Goal: Communication & Community: Answer question/provide support

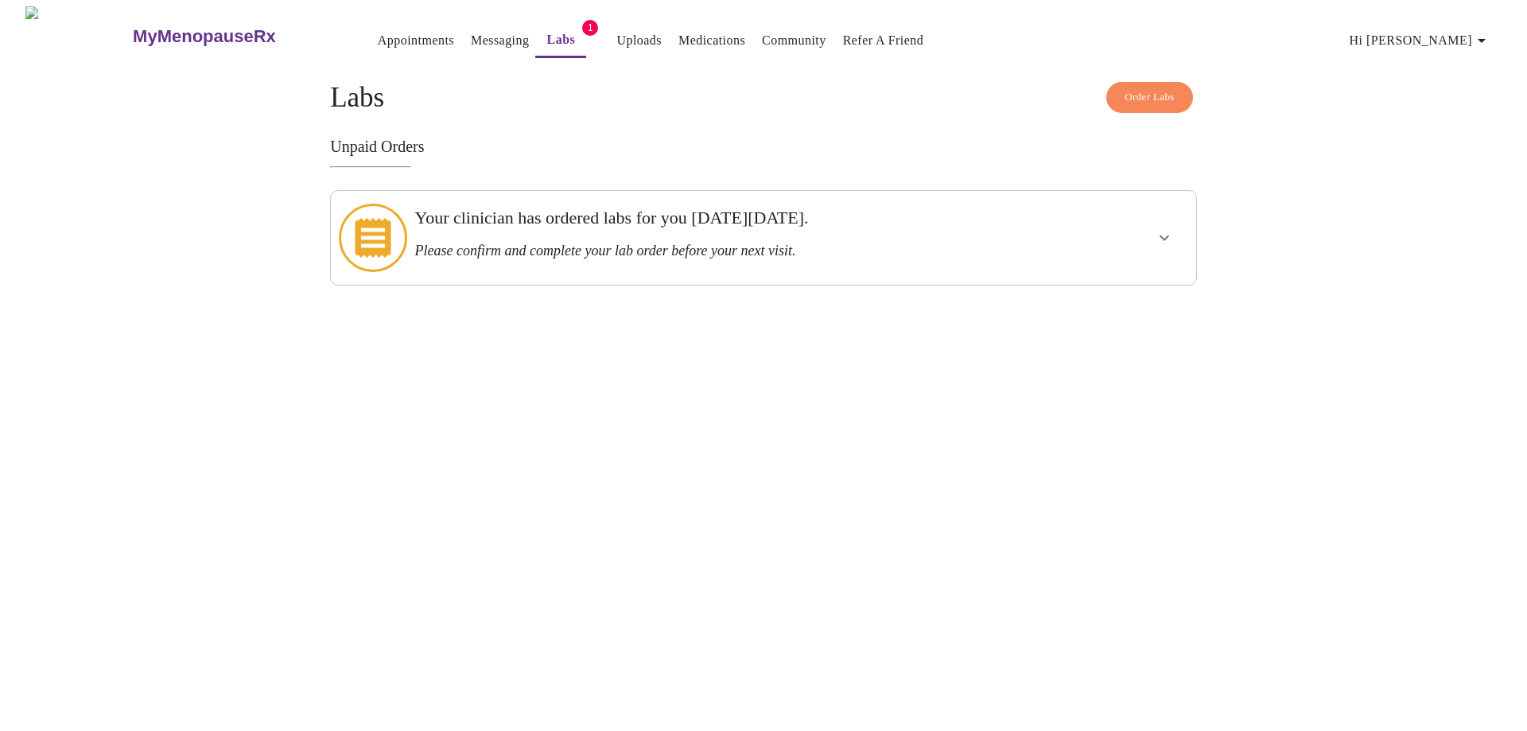
click at [471, 40] on link "Messaging" at bounding box center [500, 40] width 58 height 22
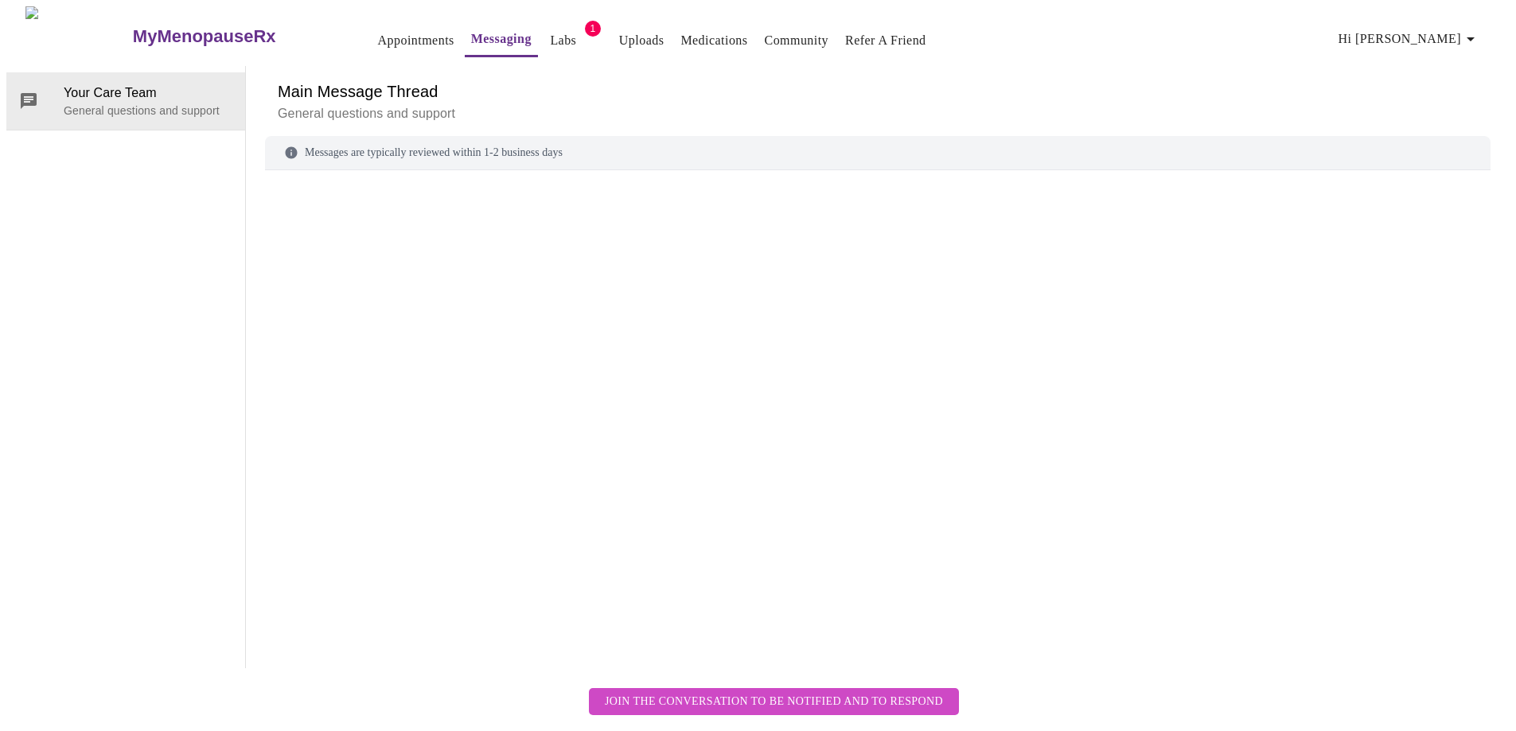
scroll to position [60, 0]
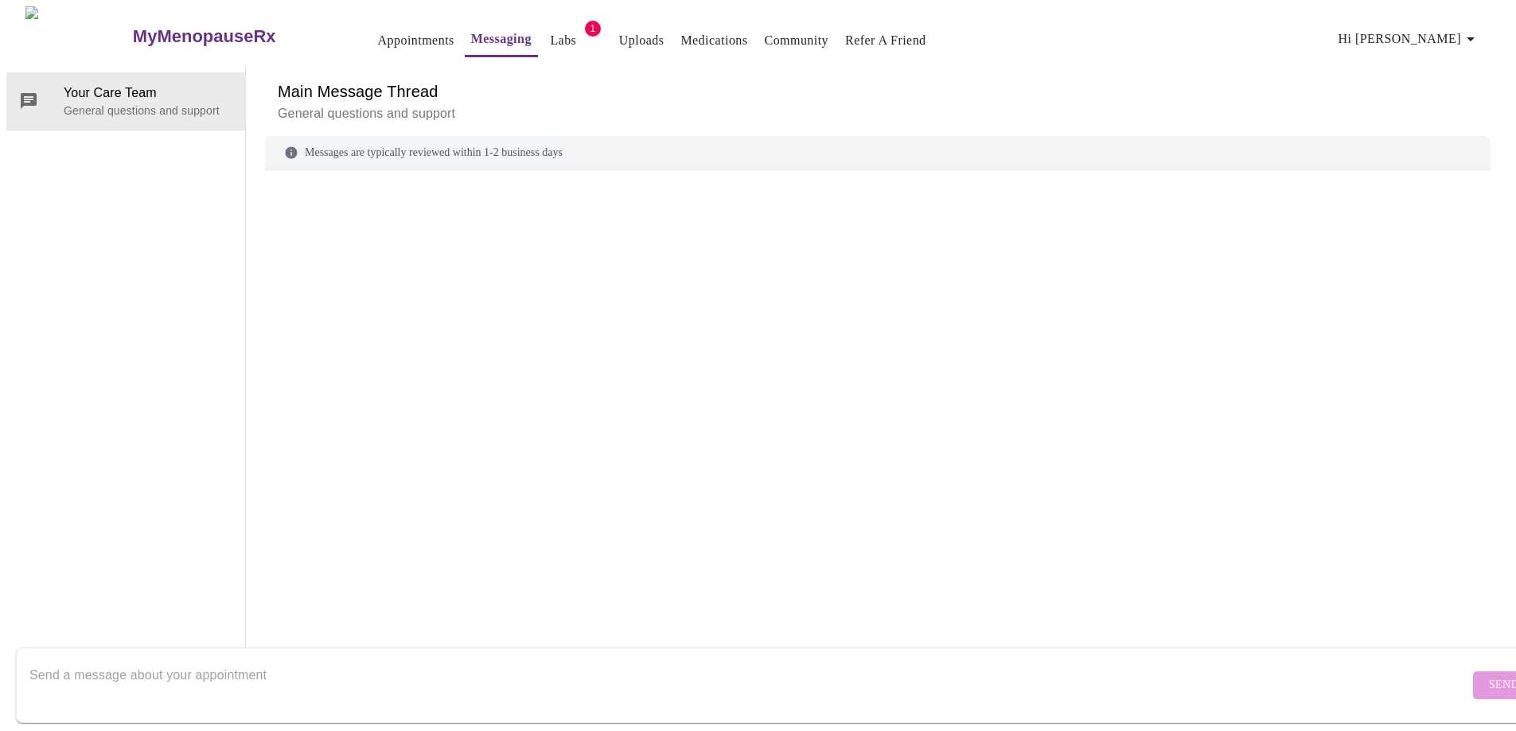
click at [323, 660] on textarea "Send a message about your appointment" at bounding box center [748, 685] width 1439 height 51
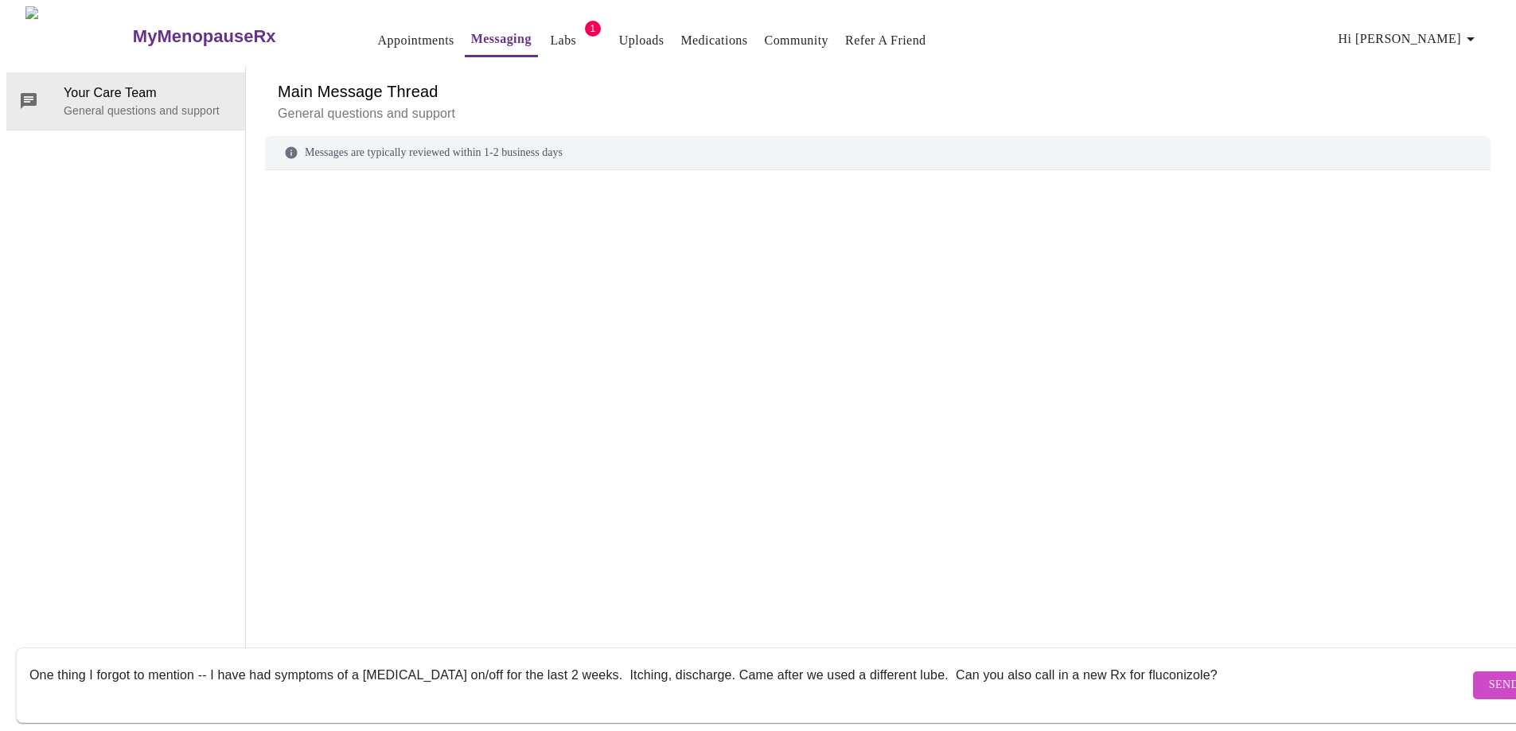
drag, startPoint x: 1162, startPoint y: 661, endPoint x: 1296, endPoint y: 316, distance: 370.2
click at [1296, 316] on div at bounding box center [877, 396] width 1225 height 415
click at [1143, 667] on textarea "One thing I forgot to mention -- I have had symptoms of a [MEDICAL_DATA] on/off…" at bounding box center [748, 685] width 1439 height 51
type textarea "One thing I forgot to mention -- I have had symptoms of a [MEDICAL_DATA] on/off…"
click at [1488, 675] on span "Send" at bounding box center [1503, 685] width 30 height 20
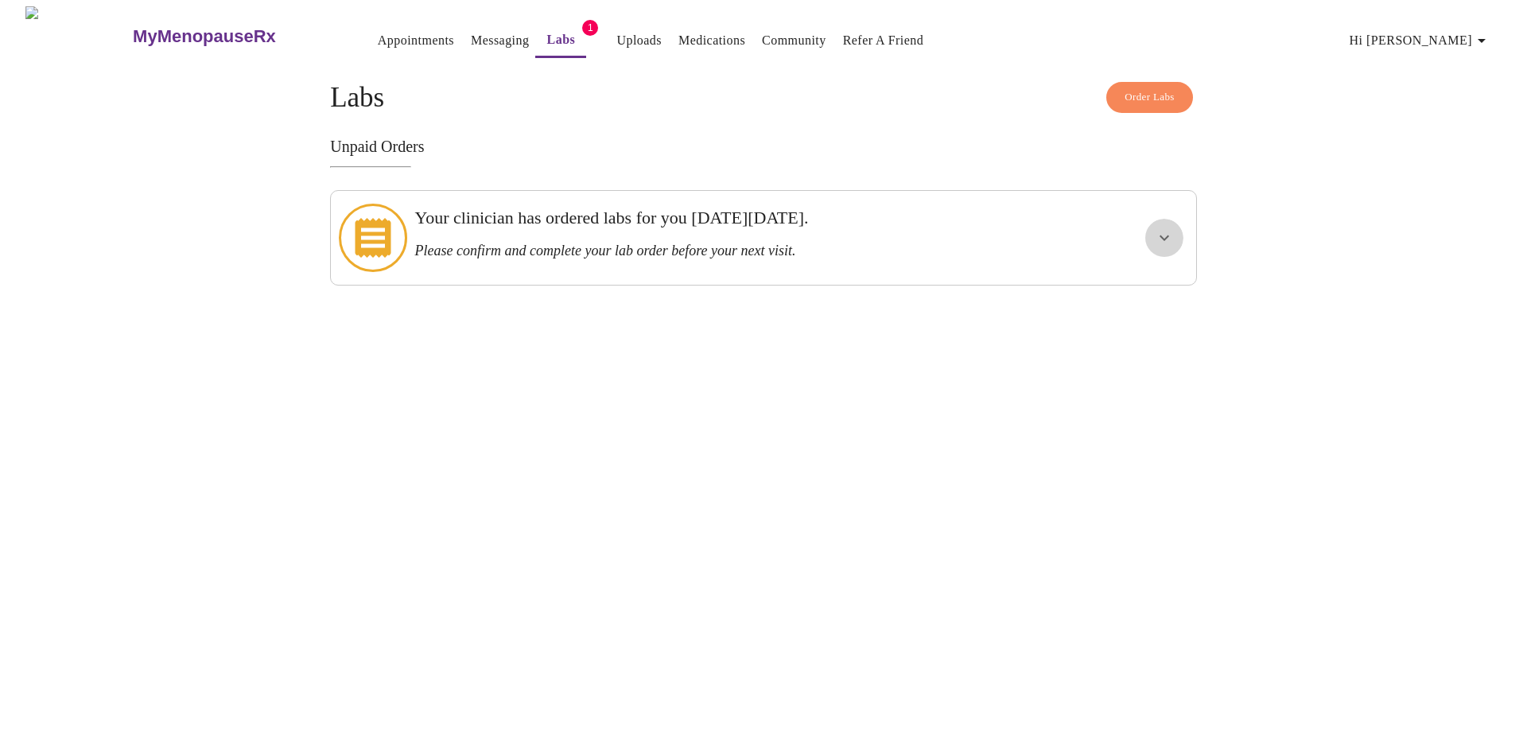
click at [1164, 235] on icon "show more" at bounding box center [1165, 238] width 10 height 6
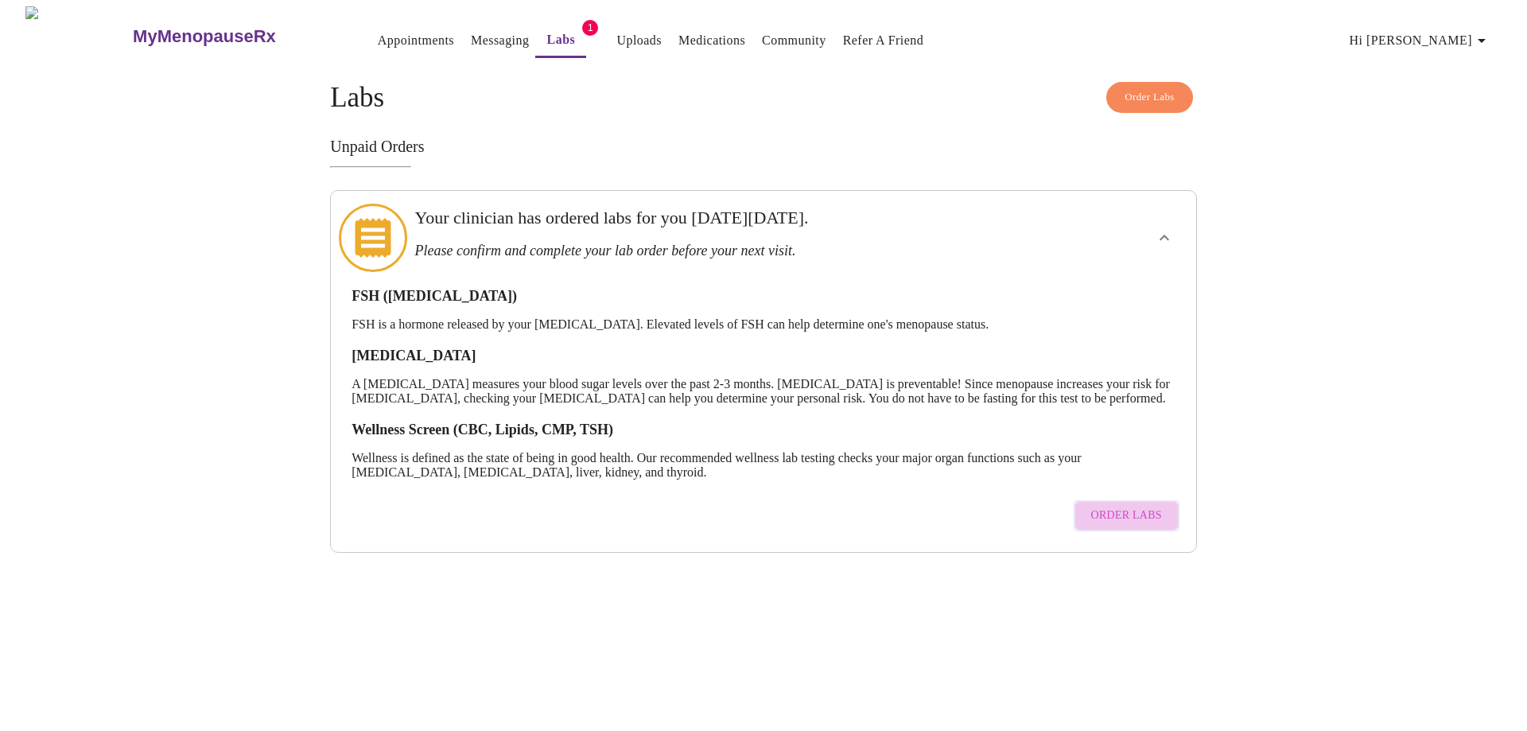
click at [1141, 517] on span "Order Labs" at bounding box center [1127, 516] width 71 height 20
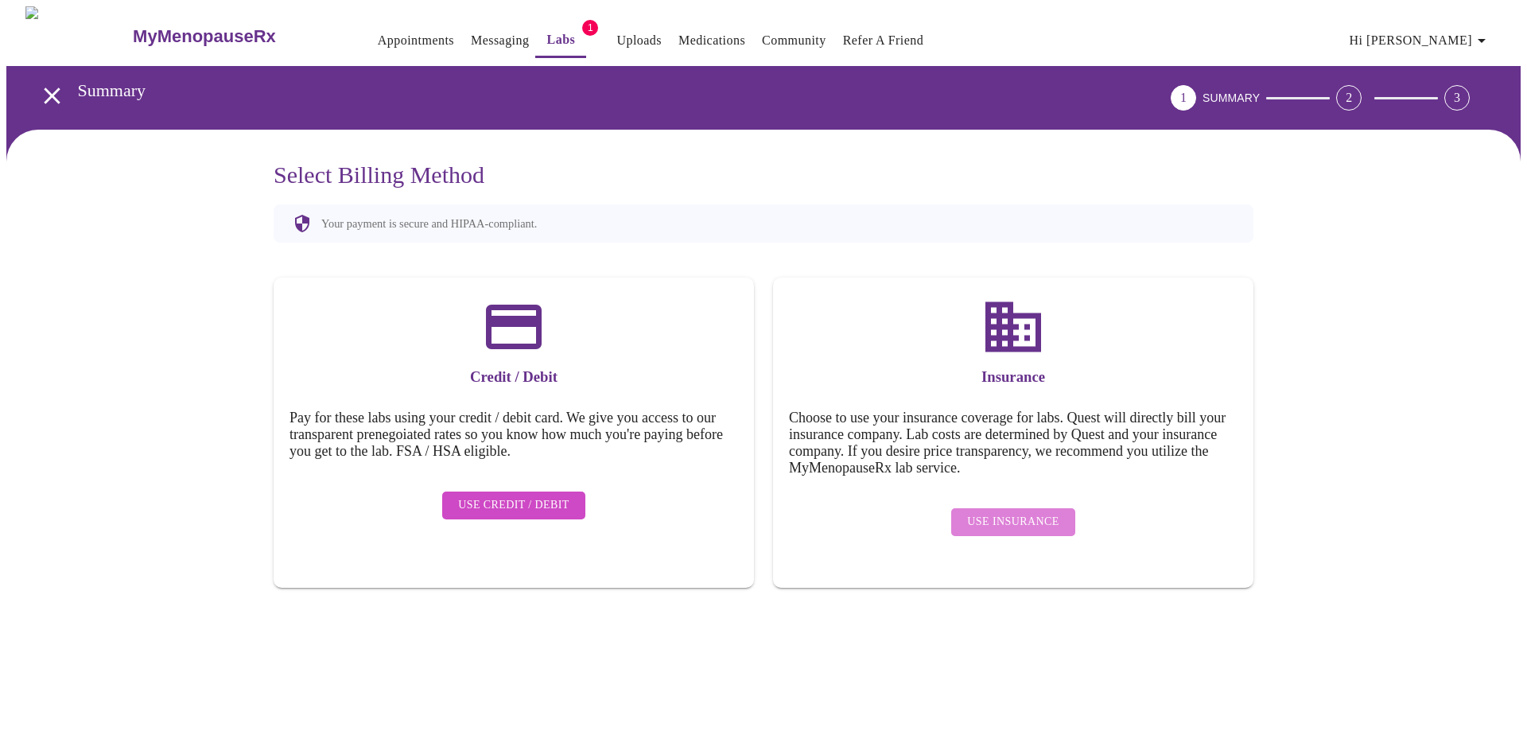
click at [1017, 512] on span "Use Insurance" at bounding box center [1012, 522] width 91 height 20
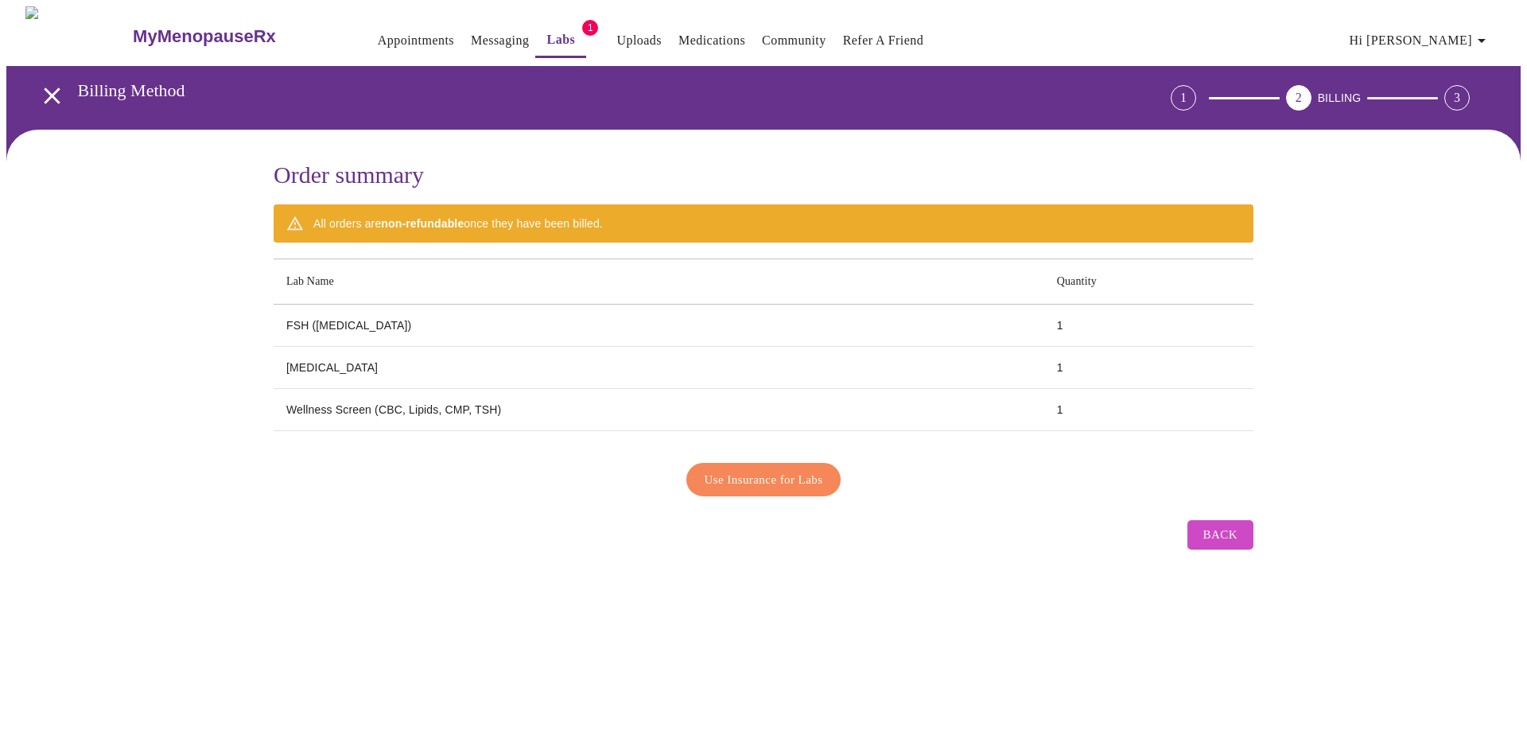
click at [817, 478] on span "Use Insurance for Labs" at bounding box center [764, 479] width 119 height 21
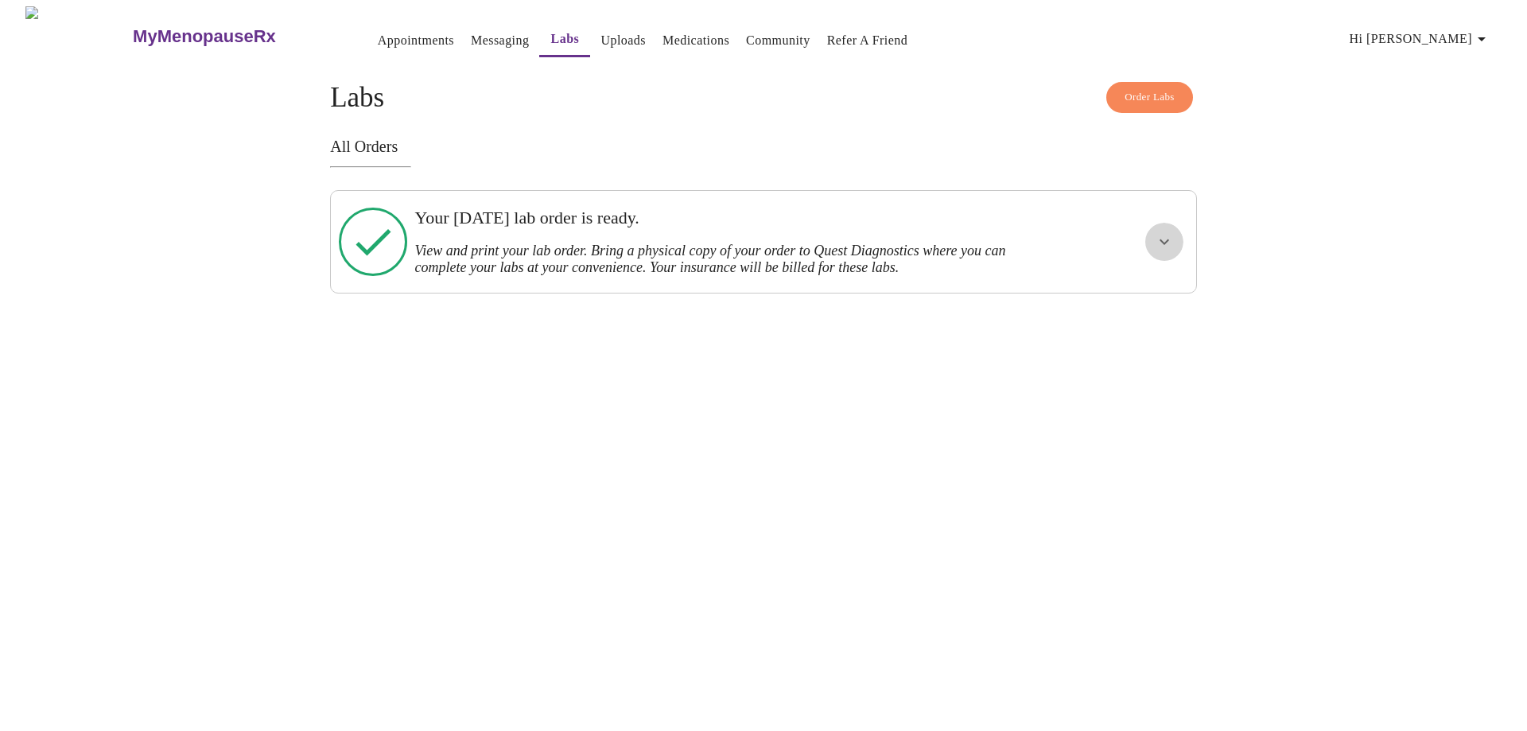
click at [1165, 240] on icon "show more" at bounding box center [1164, 241] width 19 height 19
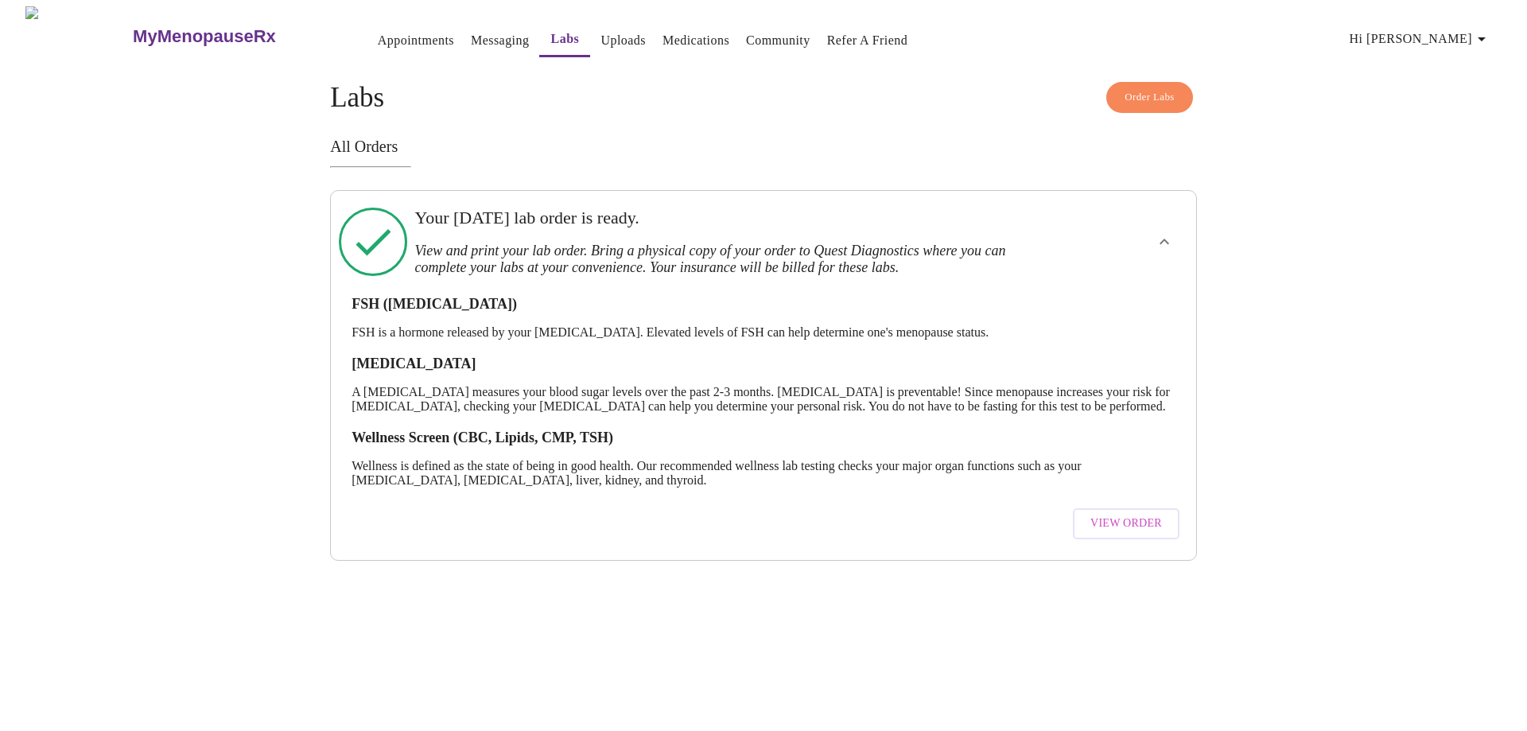
click at [663, 34] on link "Medications" at bounding box center [696, 40] width 67 height 22
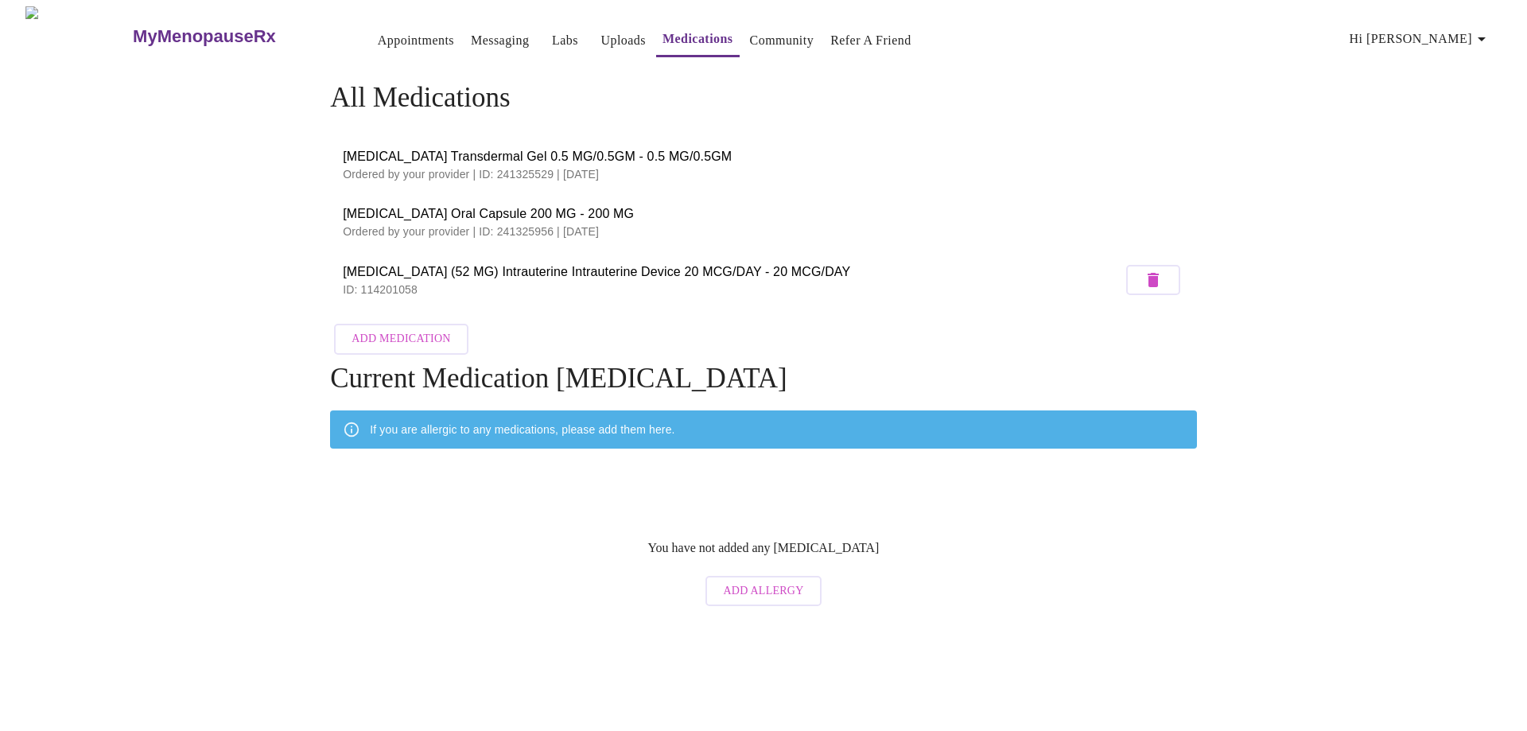
click at [601, 34] on link "Uploads" at bounding box center [623, 40] width 45 height 22
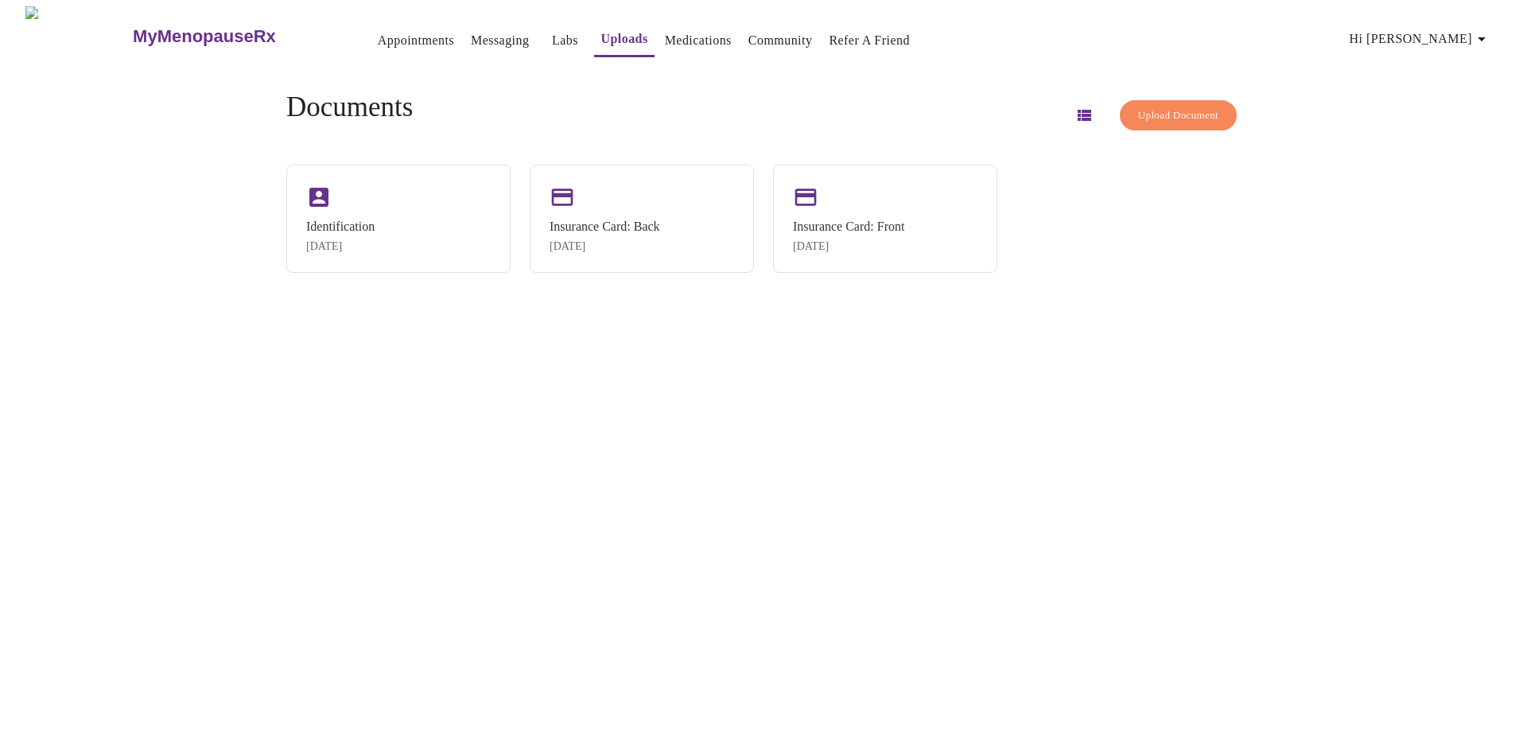
click at [399, 34] on link "Appointments" at bounding box center [416, 40] width 76 height 22
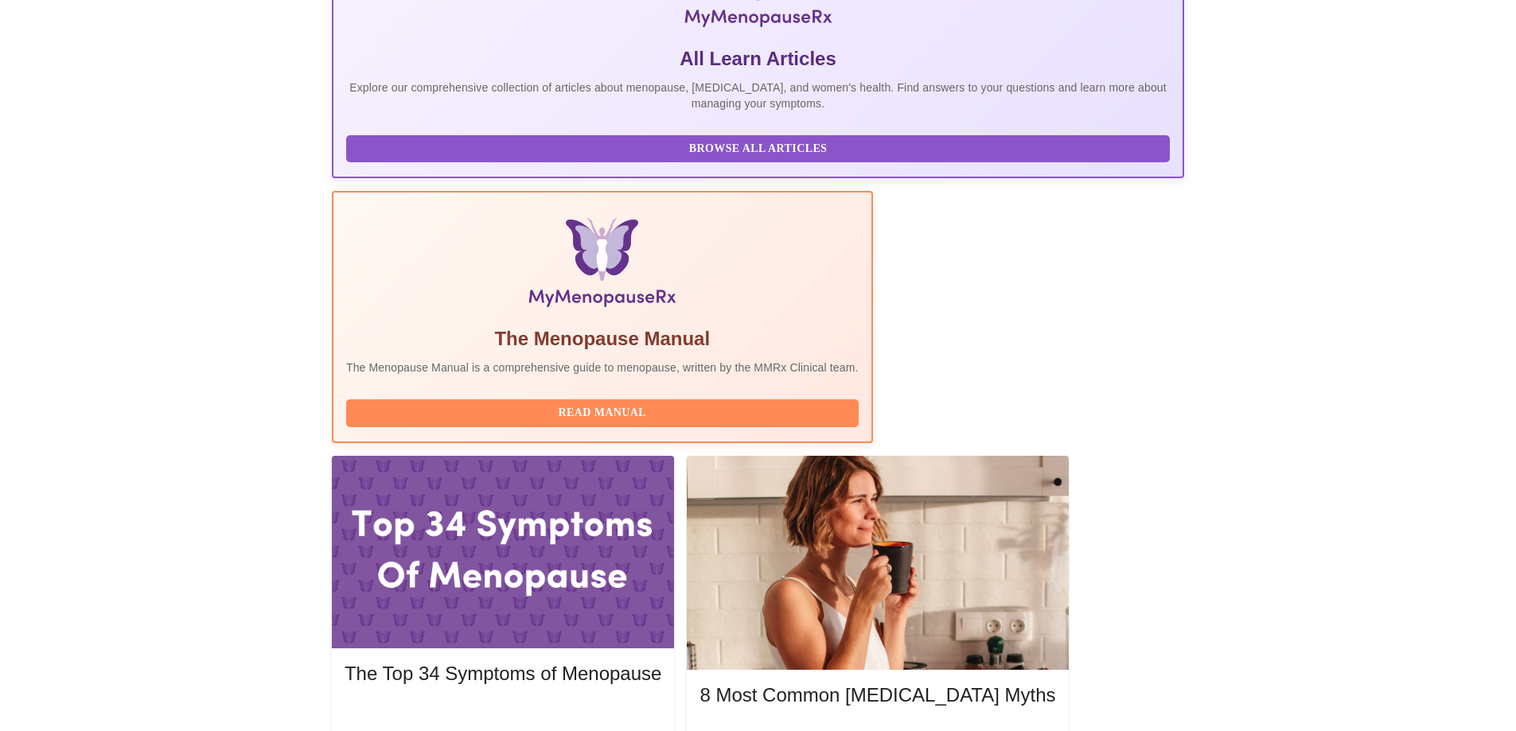
scroll to position [320, 0]
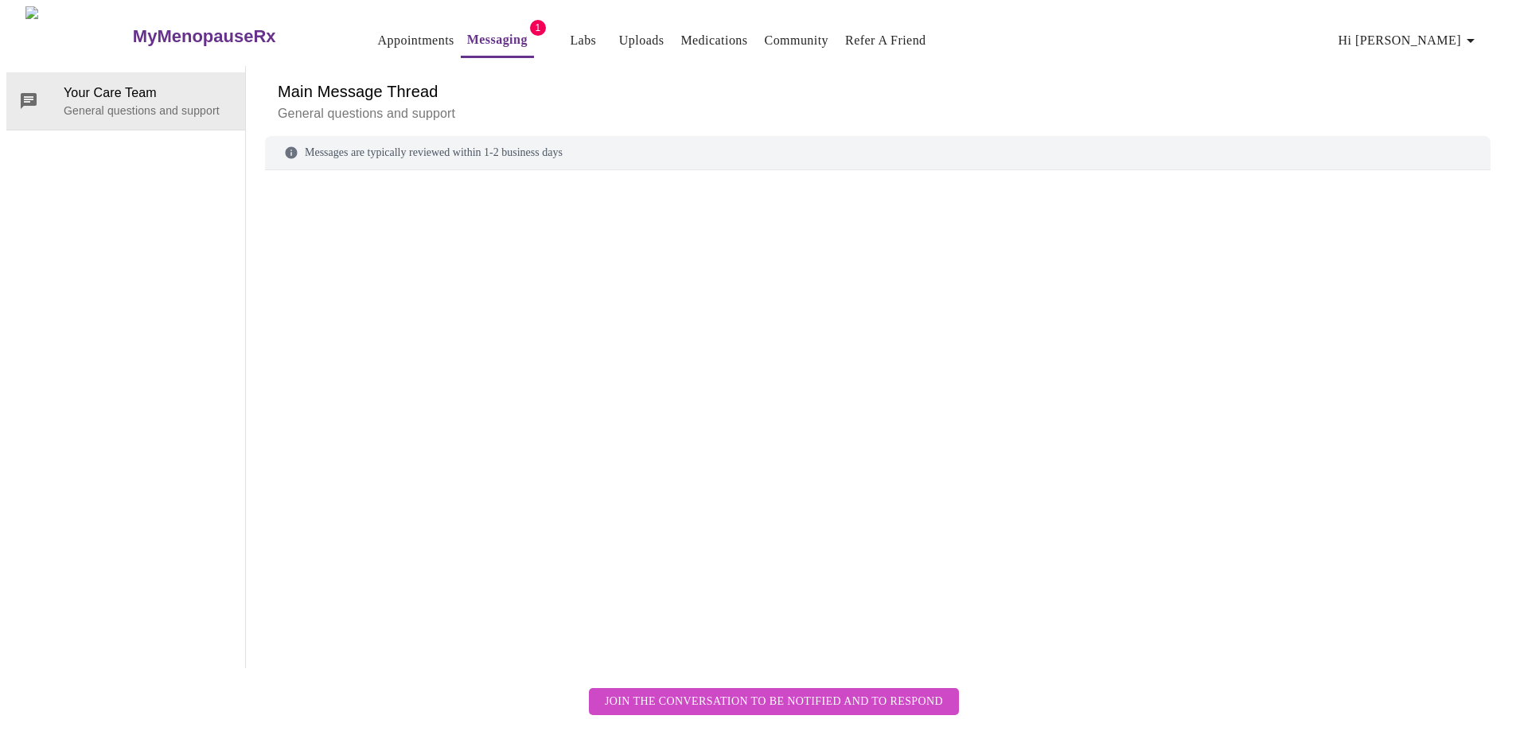
scroll to position [60, 0]
